Goal: Obtain resource: Download file/media

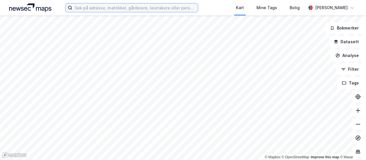
click at [103, 6] on input at bounding box center [135, 7] width 126 height 9
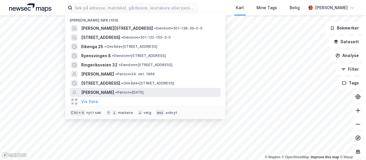
click at [103, 91] on span "[PERSON_NAME]" at bounding box center [97, 92] width 33 height 7
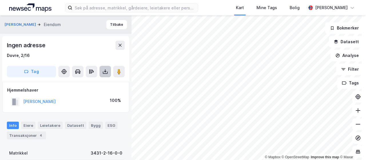
click at [107, 72] on icon at bounding box center [105, 73] width 5 height 2
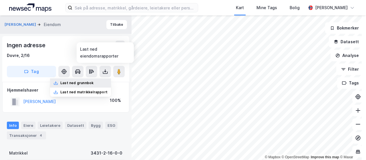
click at [92, 80] on div "Last ned grunnbok" at bounding box center [80, 82] width 61 height 9
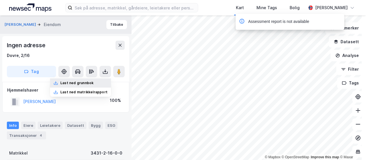
click at [84, 84] on div "Last ned grunnbok" at bounding box center [76, 83] width 33 height 5
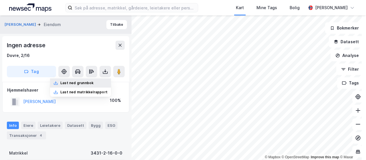
click at [83, 82] on div "Last ned grunnbok" at bounding box center [76, 83] width 33 height 5
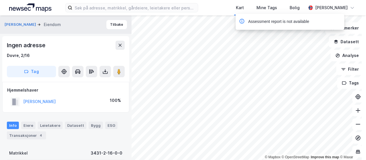
click at [88, 49] on div "Ingen adresse" at bounding box center [66, 45] width 118 height 9
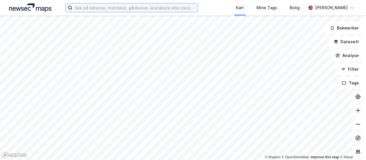
click at [124, 7] on input at bounding box center [135, 7] width 126 height 9
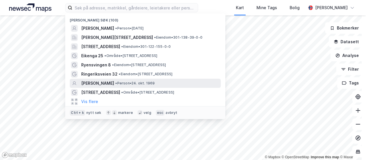
click at [107, 80] on span "[PERSON_NAME]" at bounding box center [97, 83] width 33 height 7
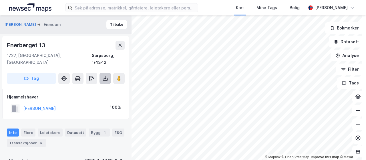
click at [105, 76] on icon at bounding box center [105, 77] width 1 height 3
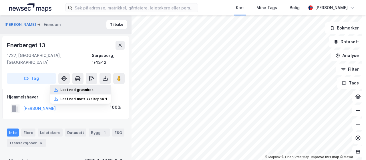
click at [84, 88] on div "Last ned grunnbok" at bounding box center [76, 90] width 33 height 5
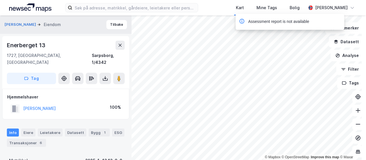
click at [268, 22] on div "Assessment report is not available" at bounding box center [279, 21] width 61 height 7
click at [108, 76] on icon at bounding box center [106, 79] width 6 height 6
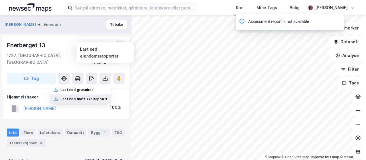
click at [98, 97] on div "Last ned matrikkelrapport" at bounding box center [83, 99] width 47 height 5
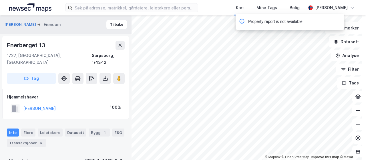
click at [226, 9] on div "Kart Mine Tags Bolig [PERSON_NAME]" at bounding box center [183, 7] width 366 height 15
